Goal: Information Seeking & Learning: Learn about a topic

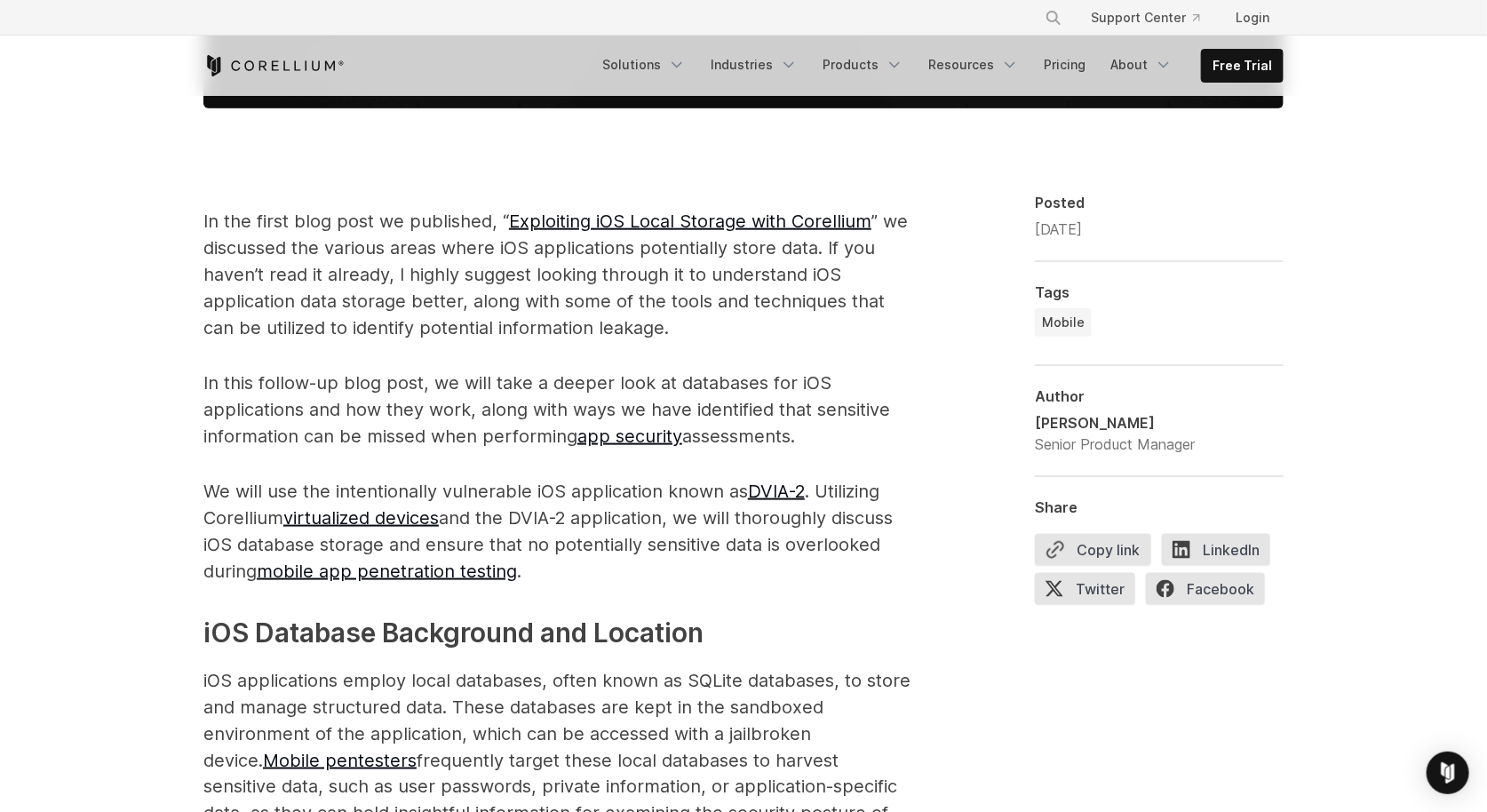
scroll to position [893, 0]
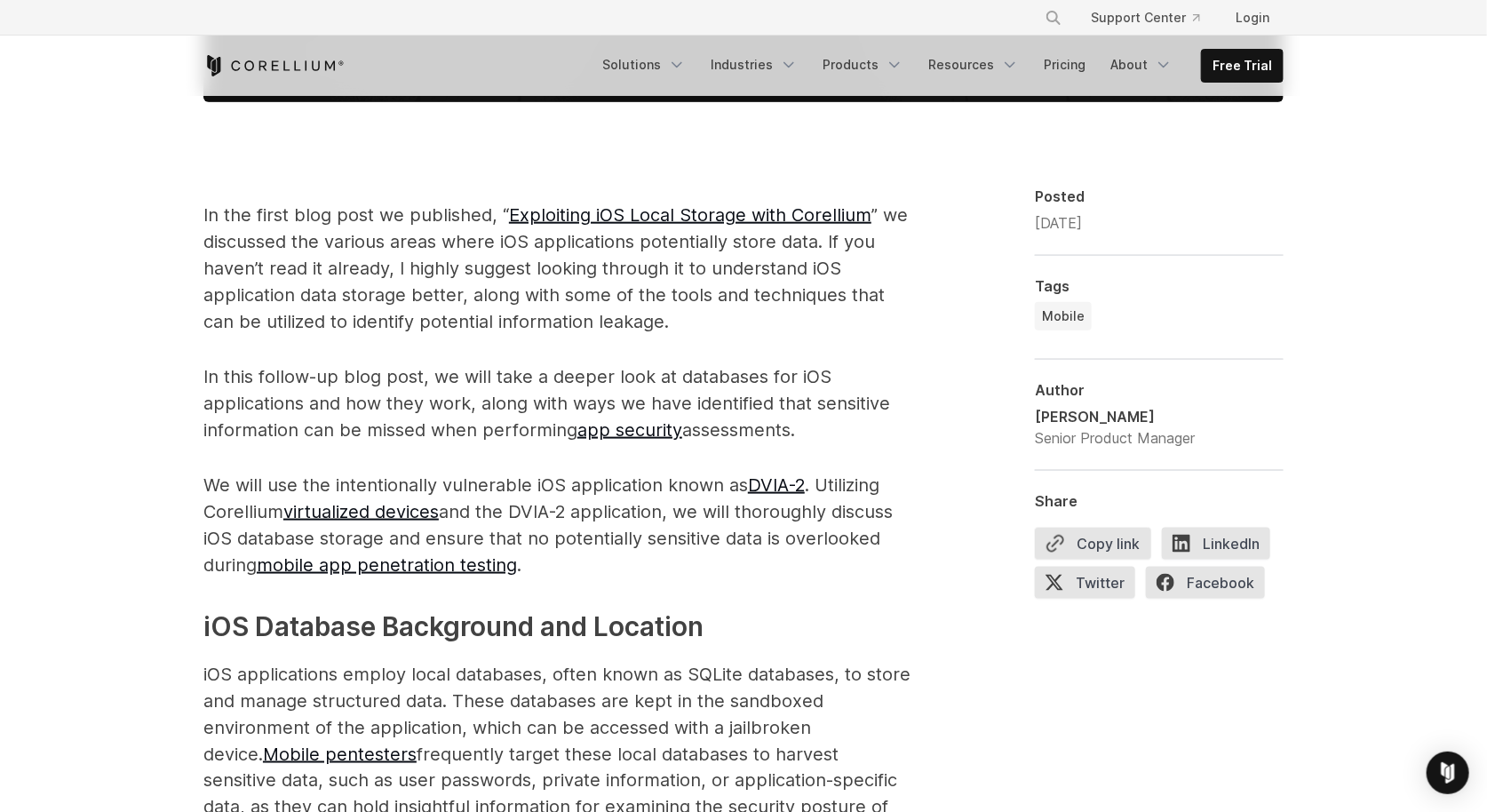
click at [504, 509] on p "We will use the intentionally vulnerable iOS application known as DVIA-2 . Util…" at bounding box center [558, 525] width 710 height 107
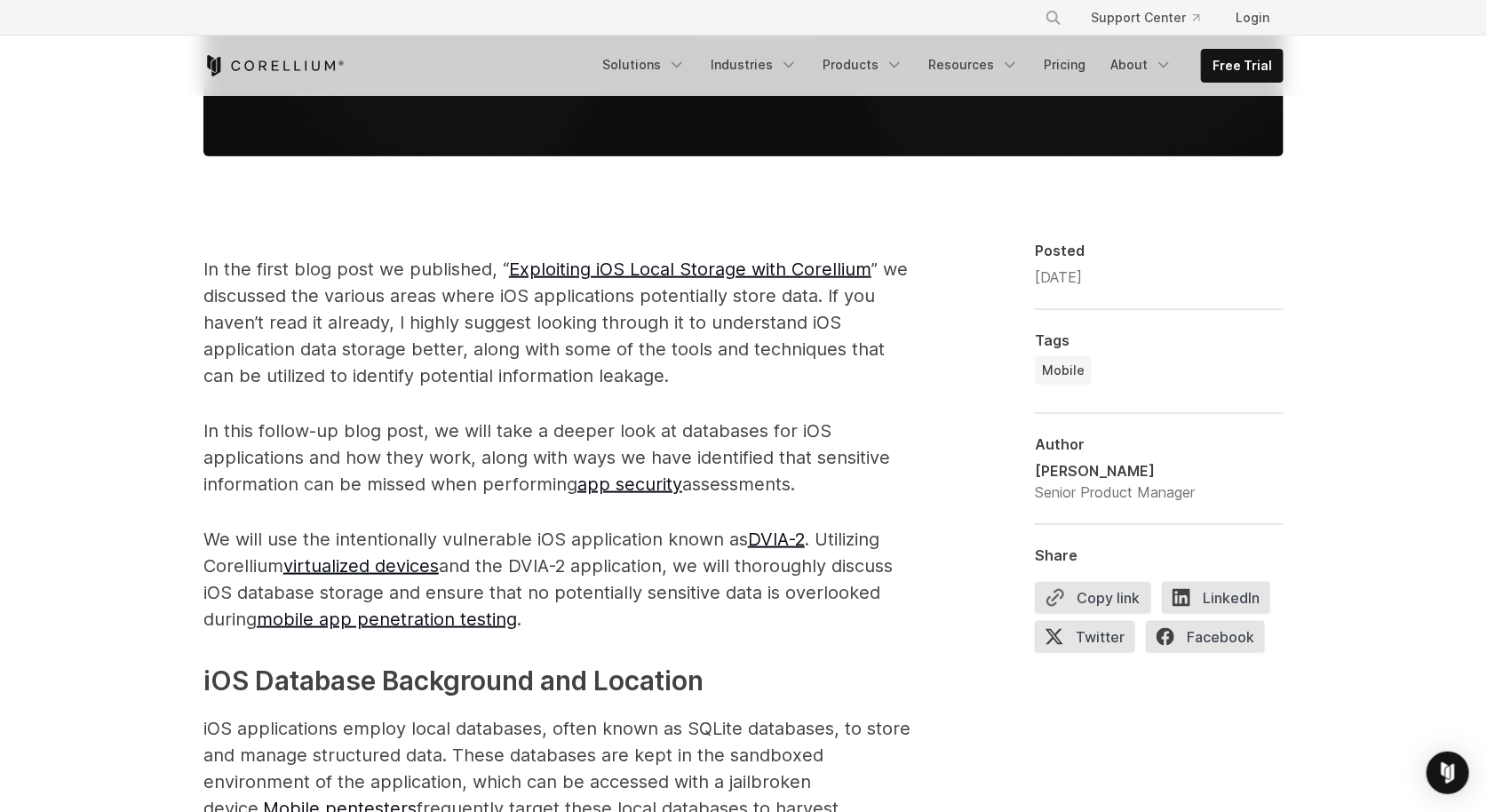
scroll to position [856, 0]
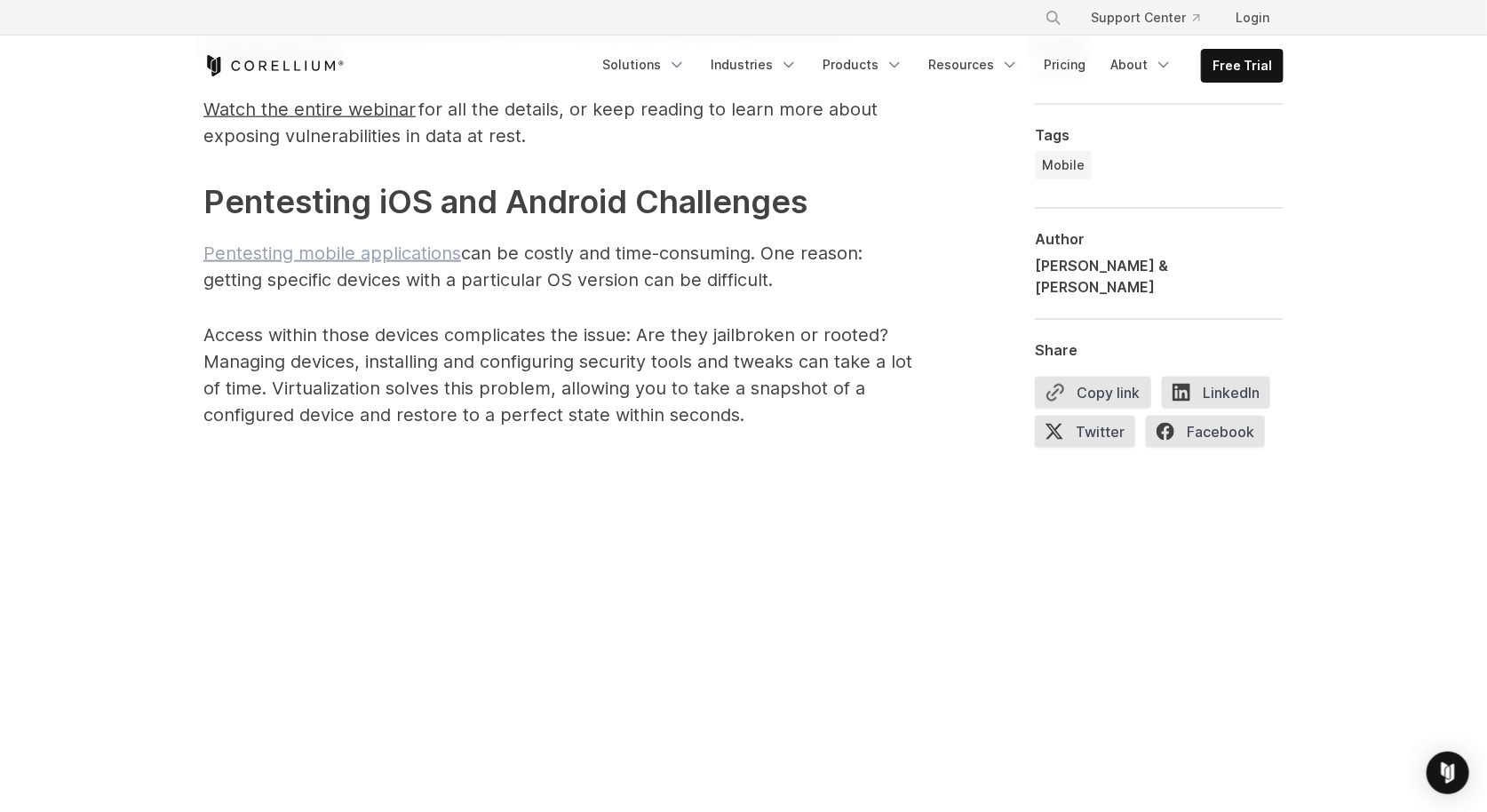
scroll to position [874, 0]
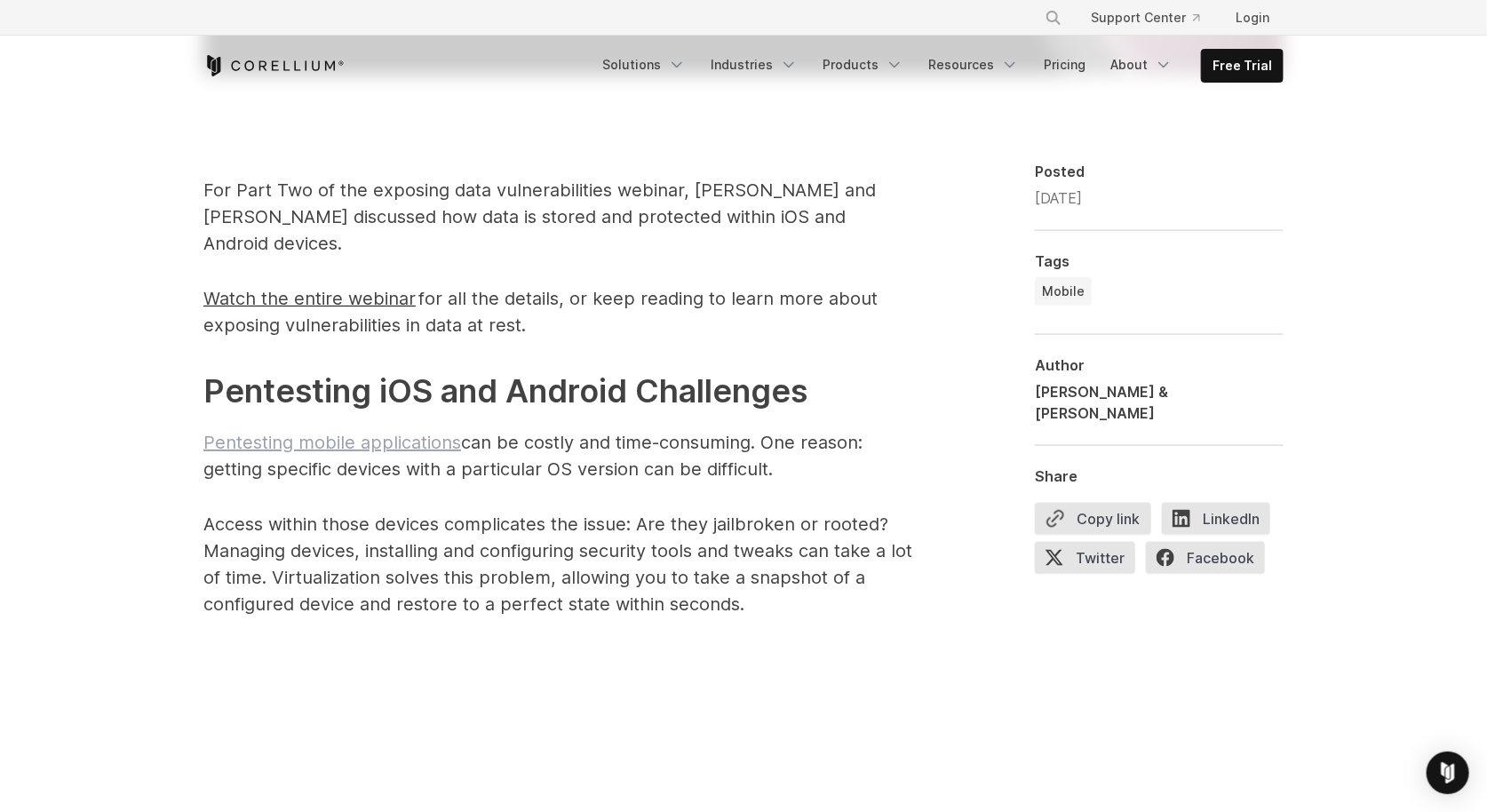
click at [347, 432] on link "Pentesting mobile applications" at bounding box center [332, 442] width 258 height 21
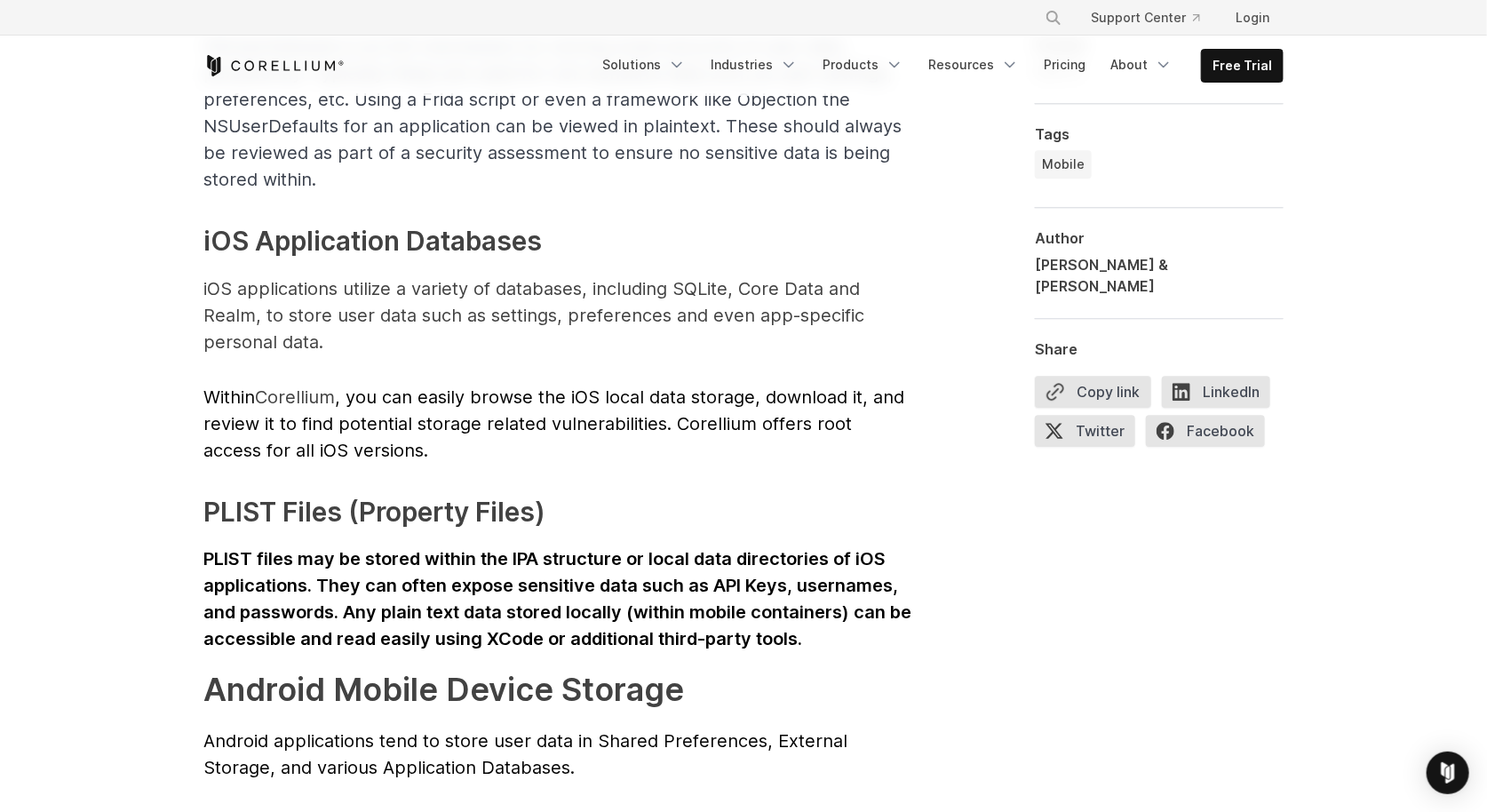
scroll to position [2402, 0]
